Goal: Task Accomplishment & Management: Complete application form

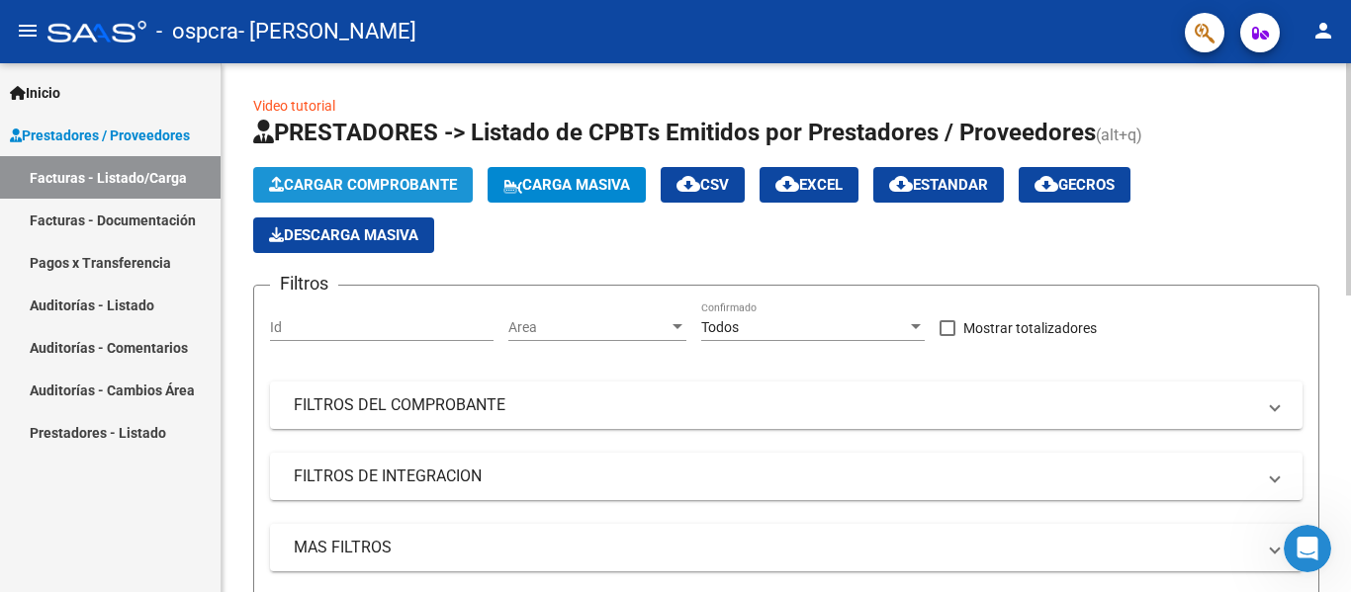
click at [379, 181] on span "Cargar Comprobante" at bounding box center [363, 185] width 188 height 18
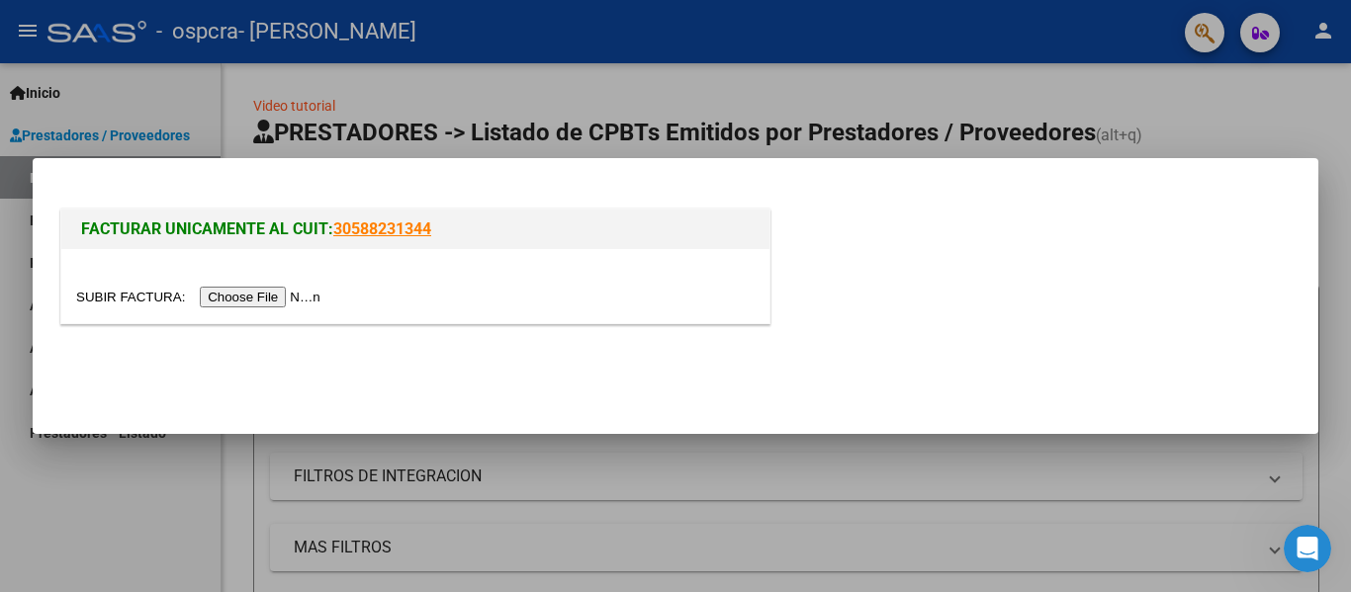
click at [284, 296] on input "file" at bounding box center [201, 297] width 250 height 21
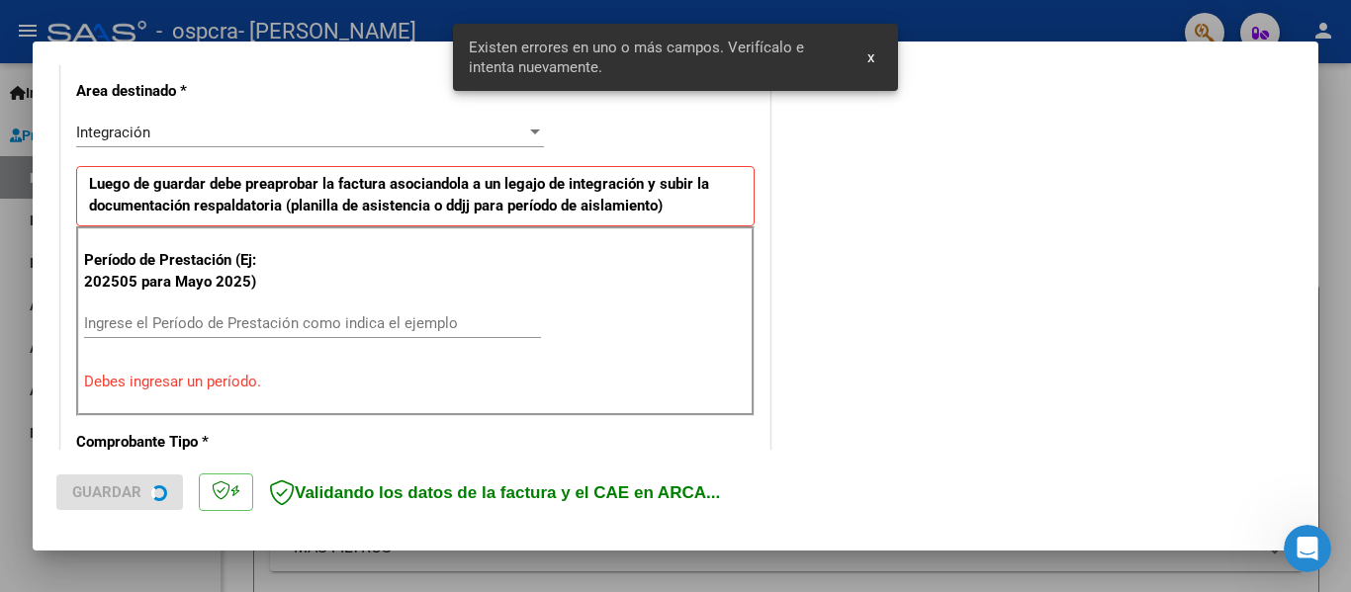
scroll to position [459, 0]
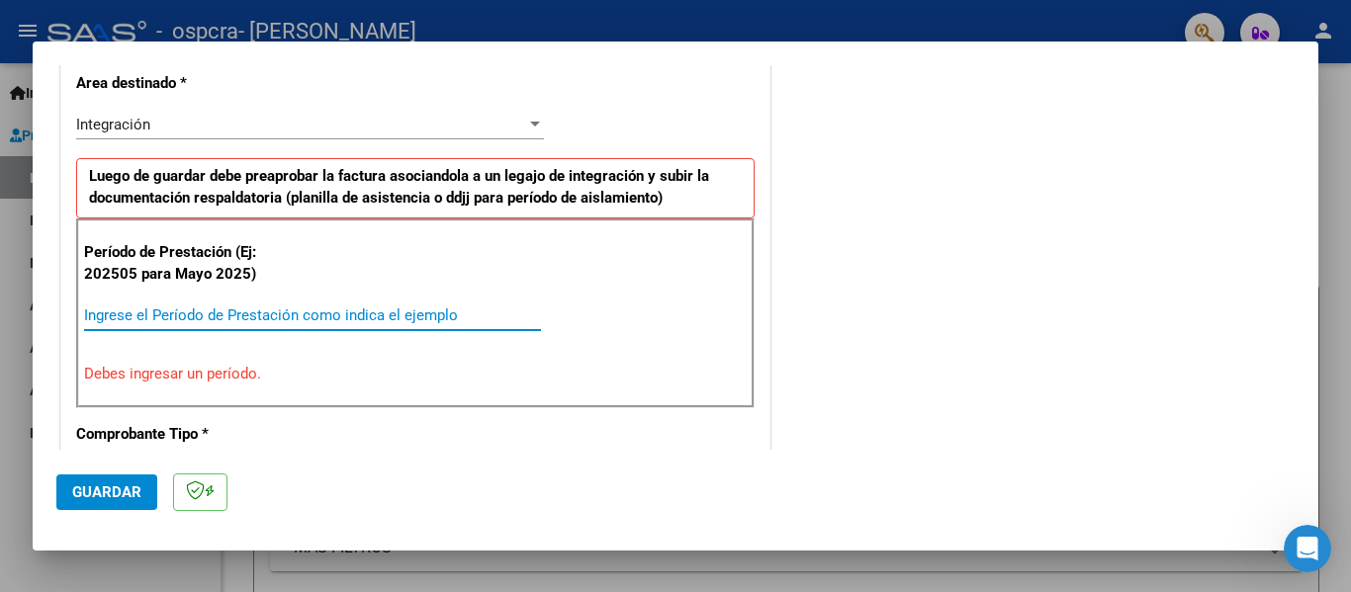
click at [280, 313] on input "Ingrese el Período de Prestación como indica el ejemplo" at bounding box center [312, 316] width 457 height 18
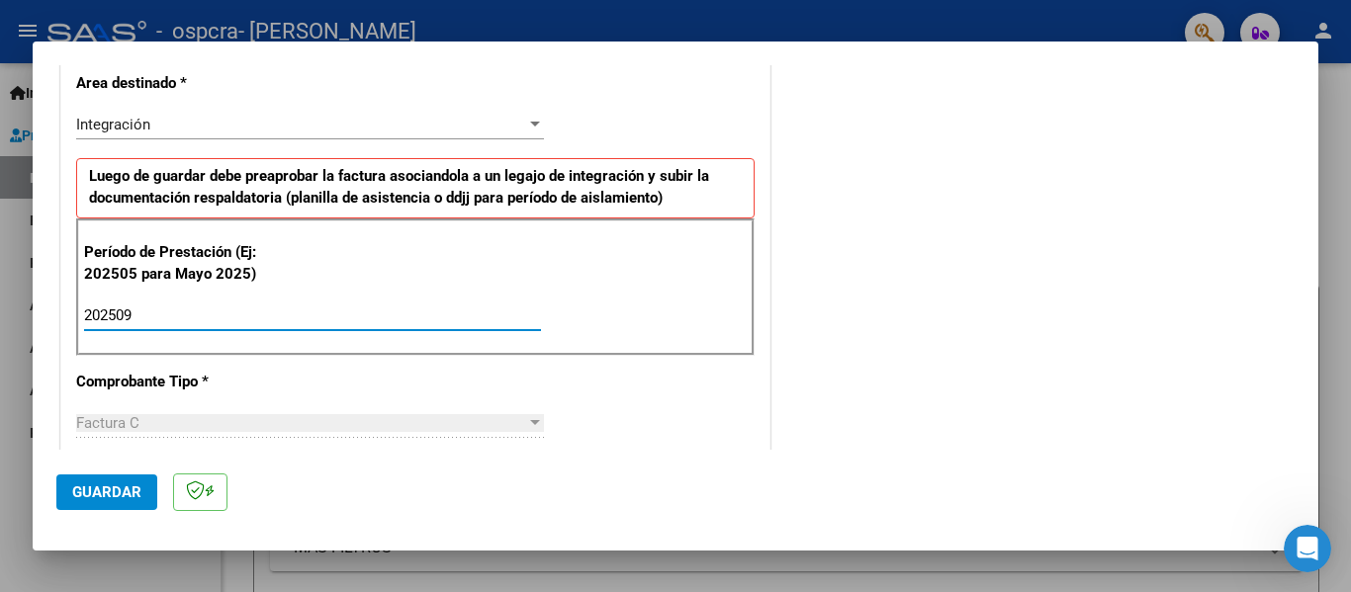
type input "202509"
click at [530, 420] on div at bounding box center [535, 422] width 10 height 5
click at [531, 424] on div at bounding box center [535, 422] width 10 height 5
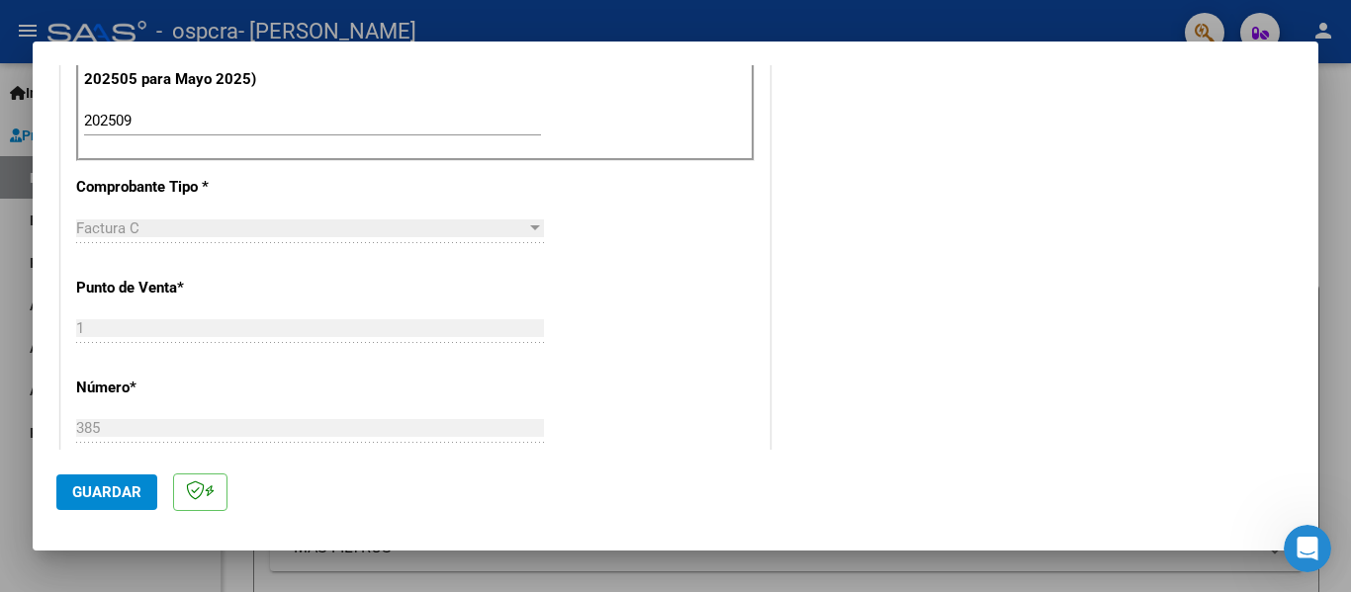
scroll to position [657, 0]
click at [530, 227] on div at bounding box center [535, 225] width 10 height 5
click at [315, 217] on div "Factura C" at bounding box center [301, 226] width 450 height 18
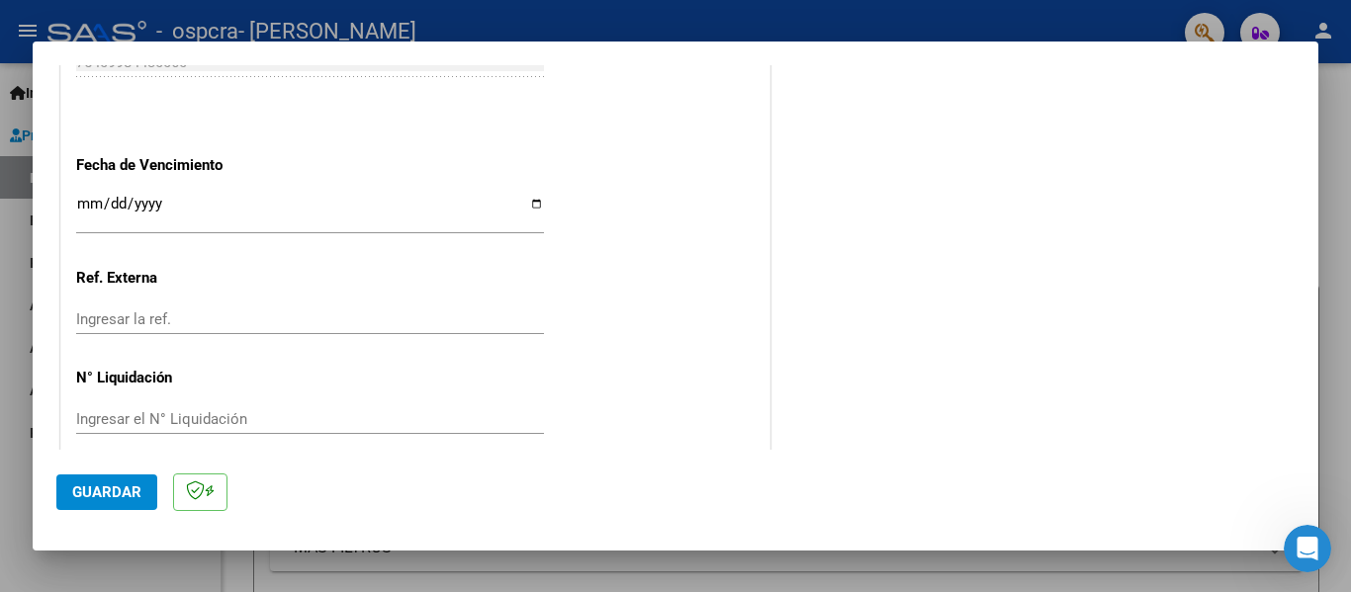
scroll to position [1356, 0]
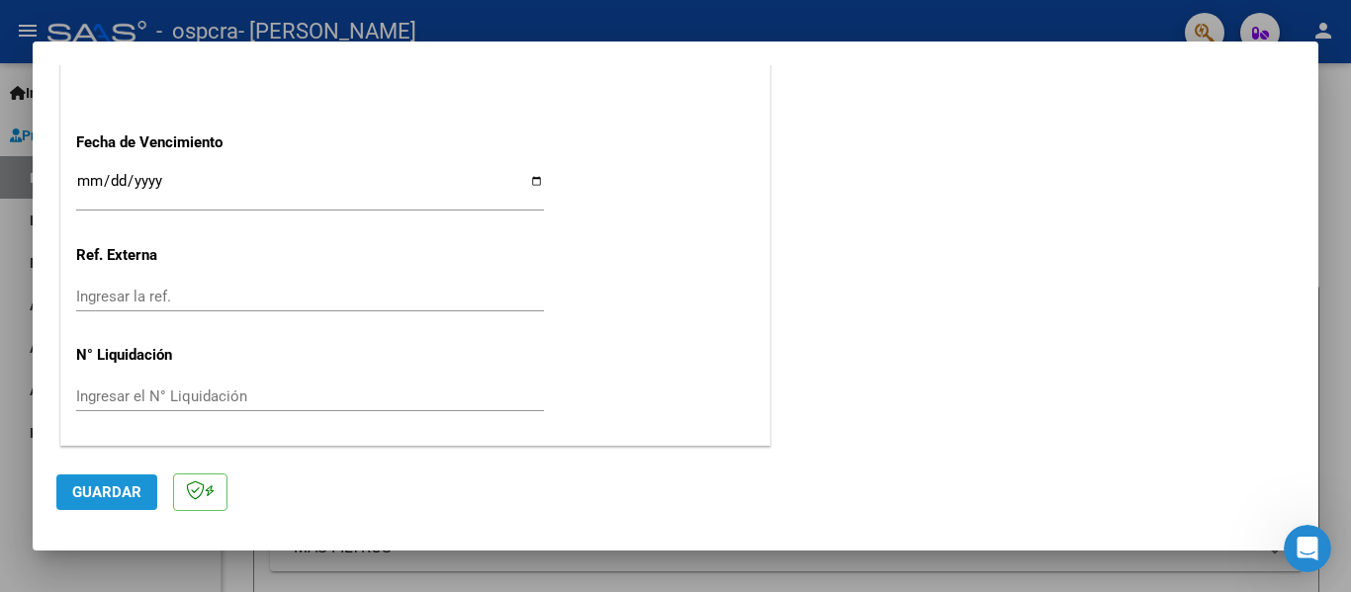
click at [111, 486] on span "Guardar" at bounding box center [106, 493] width 69 height 18
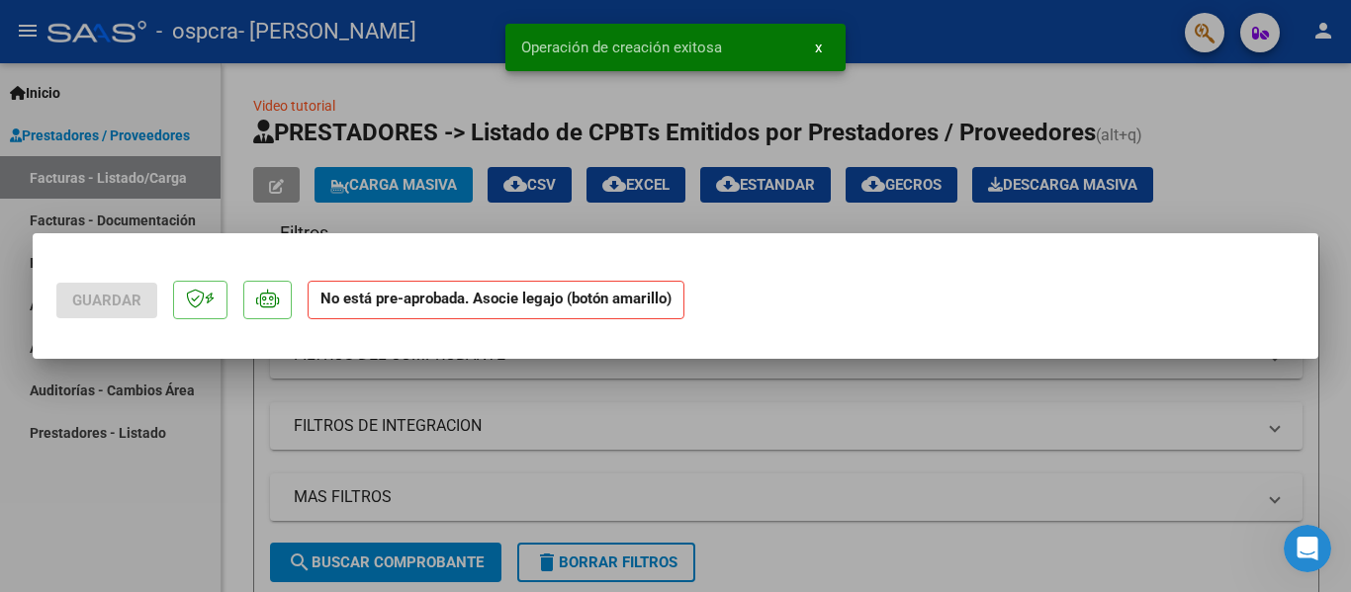
scroll to position [0, 0]
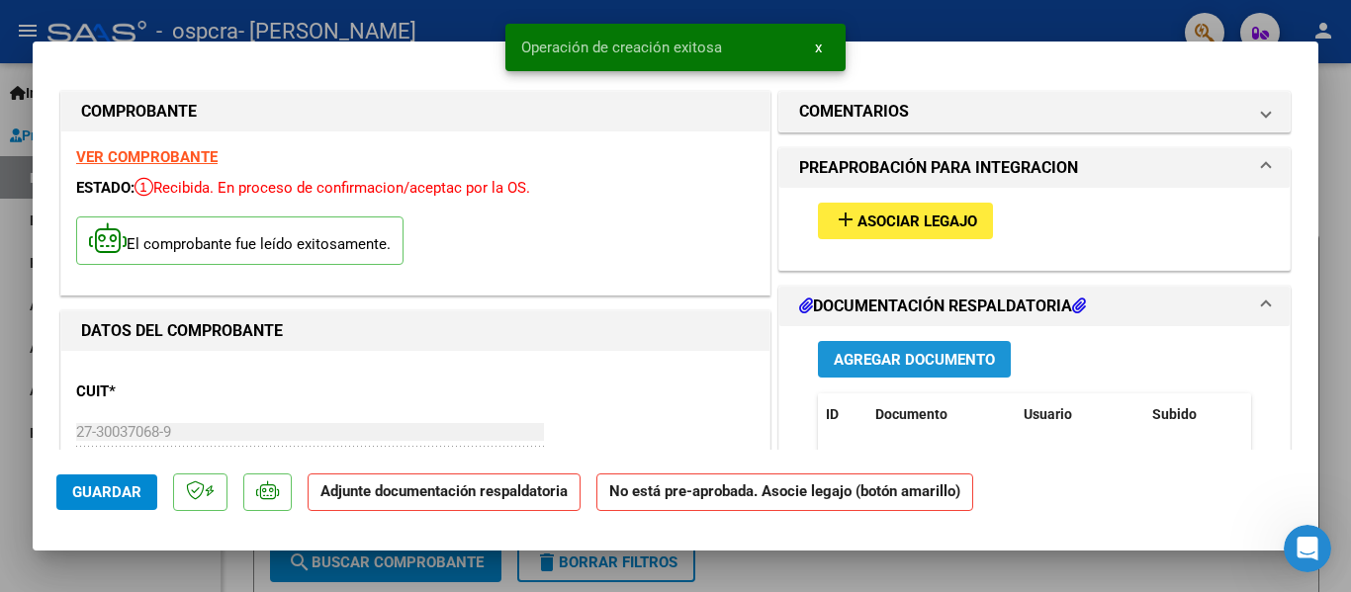
click at [874, 370] on button "Agregar Documento" at bounding box center [914, 359] width 193 height 37
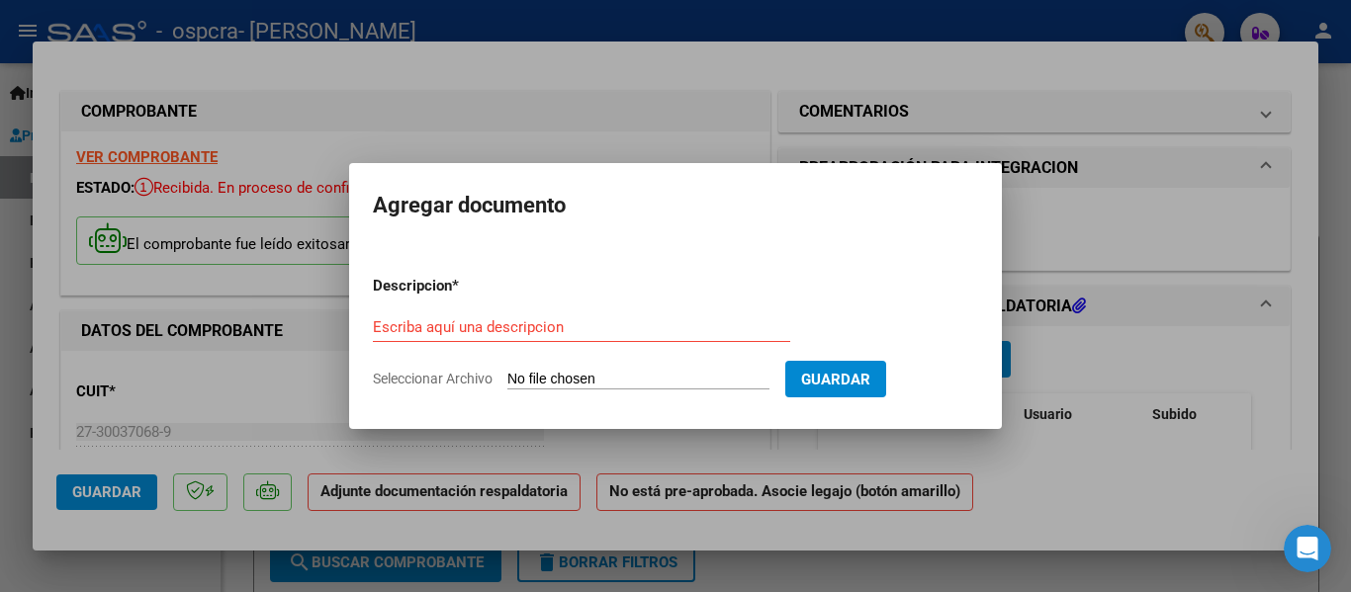
click at [586, 379] on input "Seleccionar Archivo" at bounding box center [638, 380] width 262 height 19
type input "C:\fakepath\p.a [PERSON_NAME] [DATE].pdf"
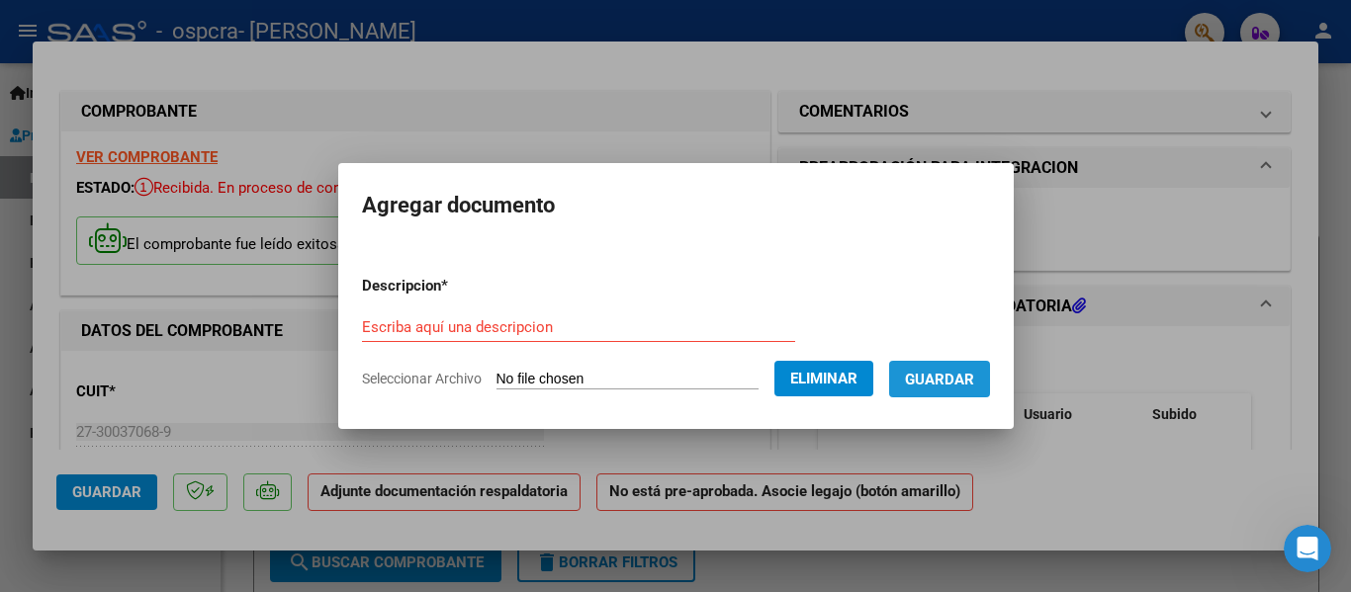
click at [968, 373] on span "Guardar" at bounding box center [939, 380] width 69 height 18
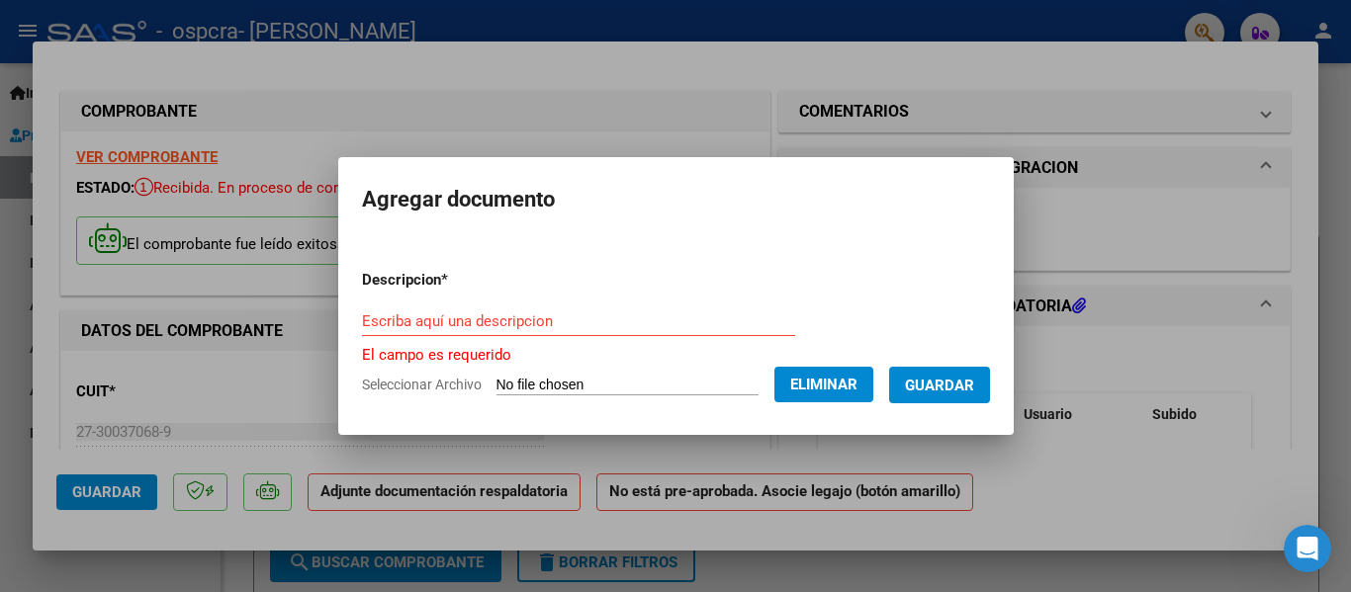
click at [600, 329] on input "Escriba aquí una descripcion" at bounding box center [578, 322] width 433 height 18
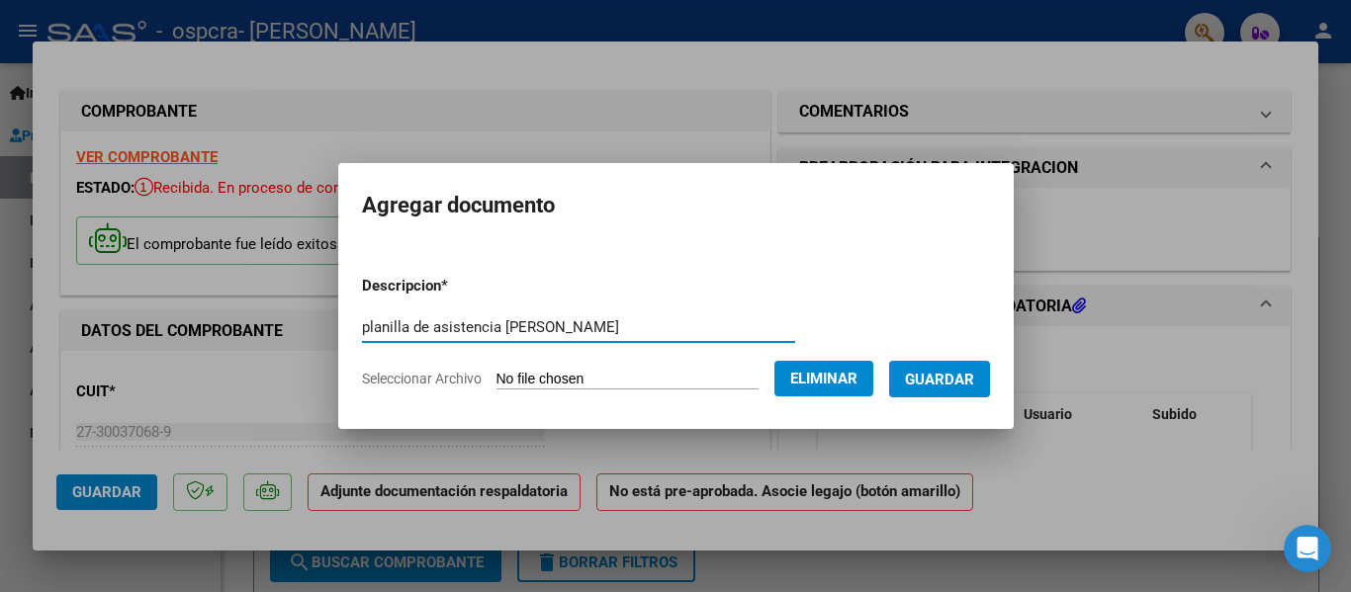
type input "planilla de asistencia [PERSON_NAME]"
click at [940, 376] on span "Guardar" at bounding box center [939, 380] width 69 height 18
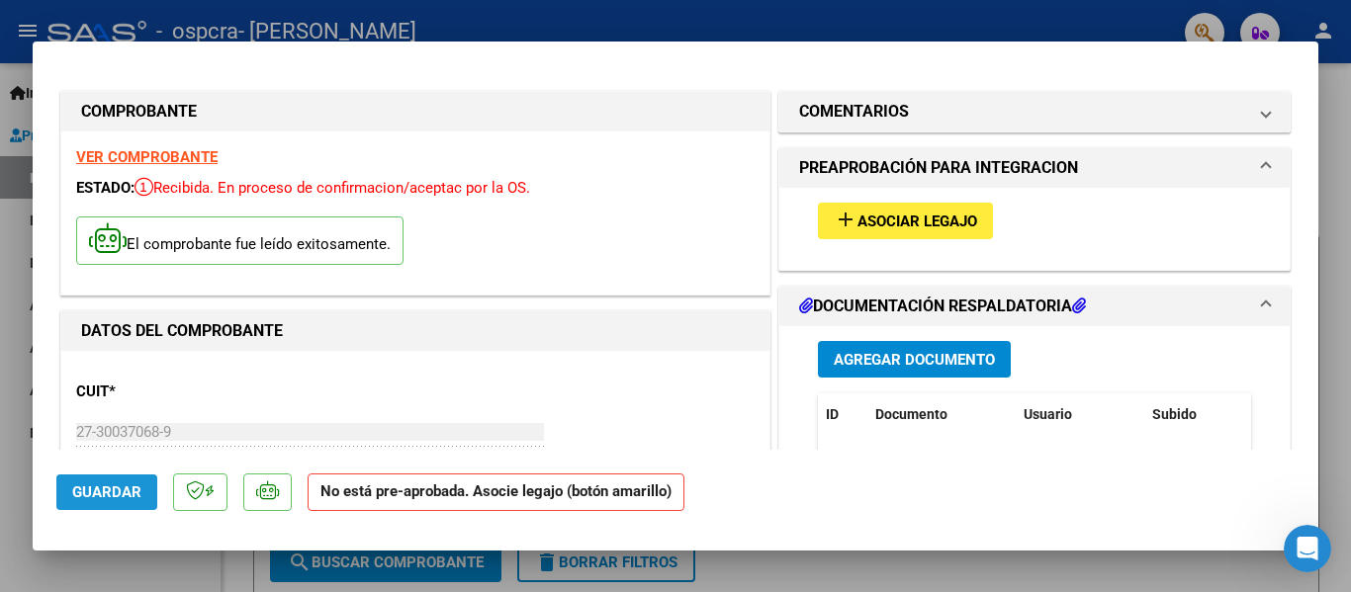
click at [108, 483] on button "Guardar" at bounding box center [106, 493] width 101 height 36
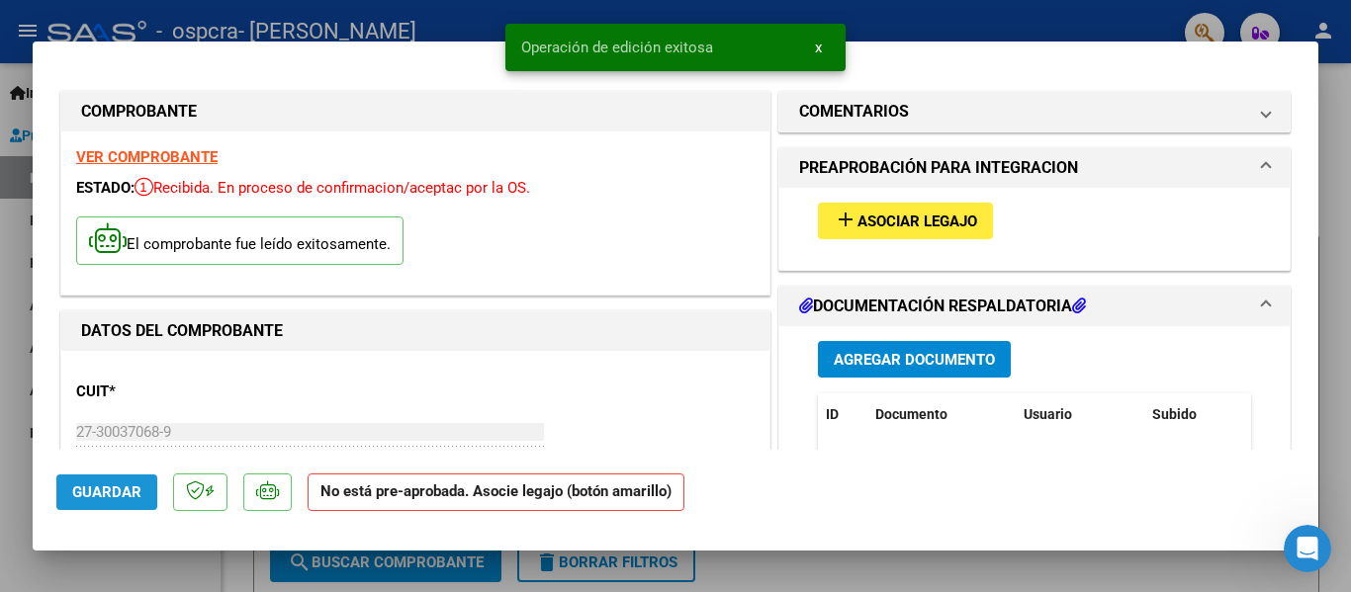
click at [108, 483] on button "Guardar" at bounding box center [106, 493] width 101 height 36
